Goal: Information Seeking & Learning: Learn about a topic

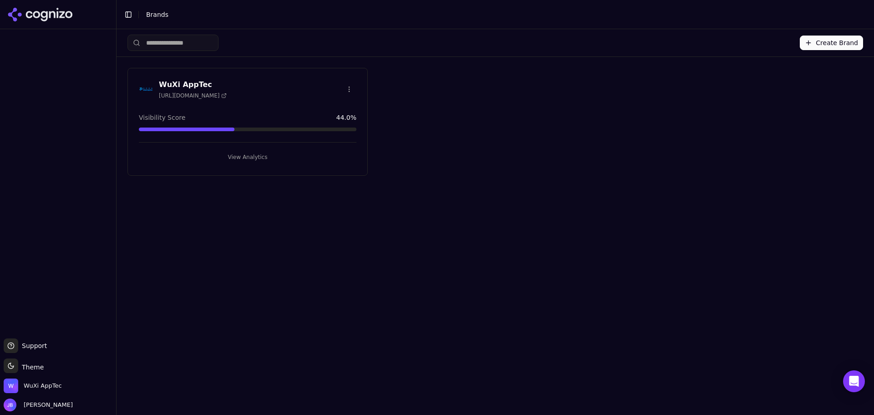
click at [241, 160] on button "View Analytics" at bounding box center [248, 157] width 218 height 15
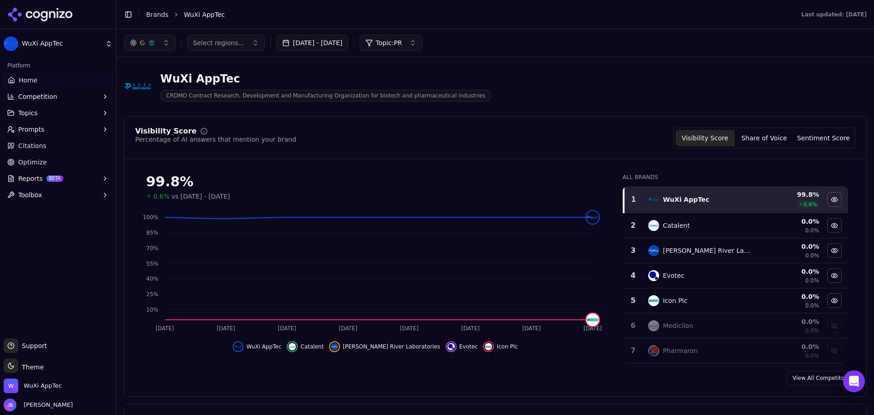
click at [29, 143] on span "Citations" at bounding box center [32, 145] width 28 height 9
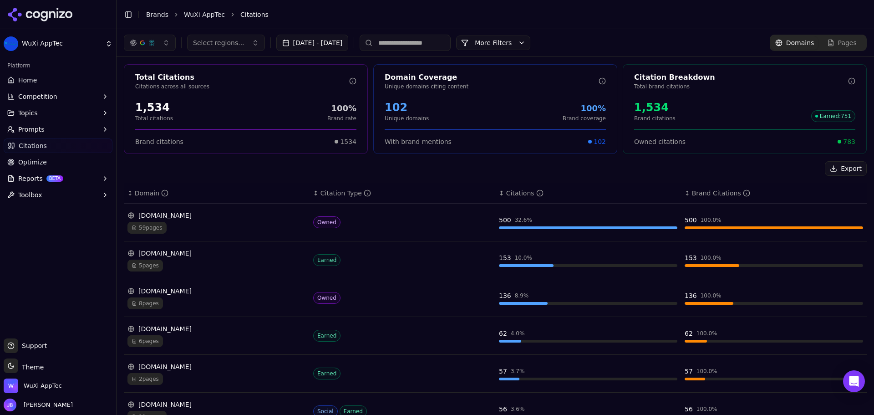
click at [439, 45] on input at bounding box center [405, 43] width 91 height 16
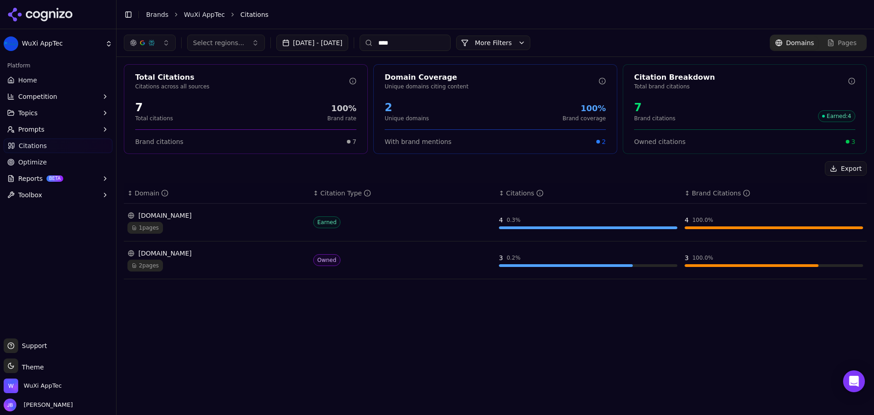
type input "****"
